Goal: Information Seeking & Learning: Check status

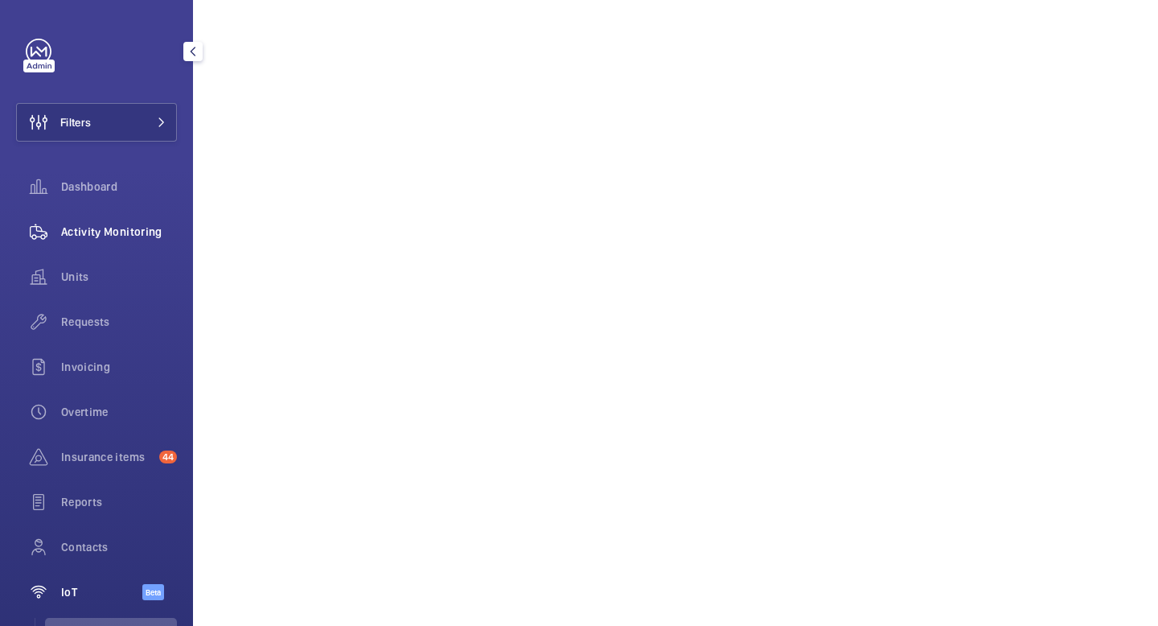
click at [91, 232] on span "Activity Monitoring" at bounding box center [119, 232] width 116 height 16
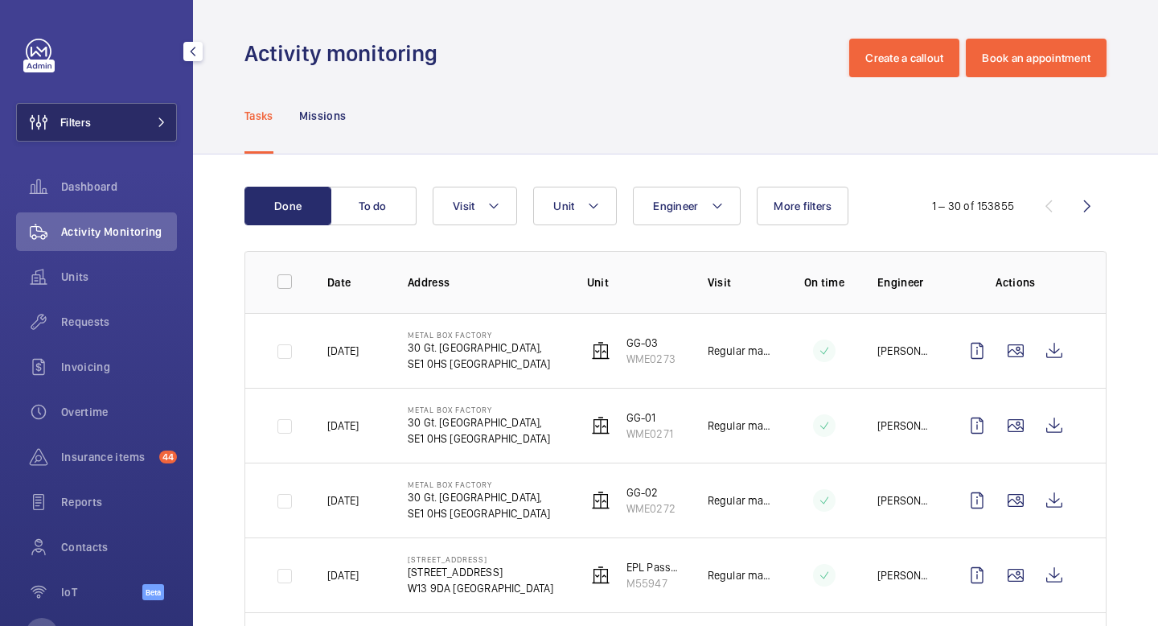
click at [129, 127] on button "Filters" at bounding box center [96, 122] width 161 height 39
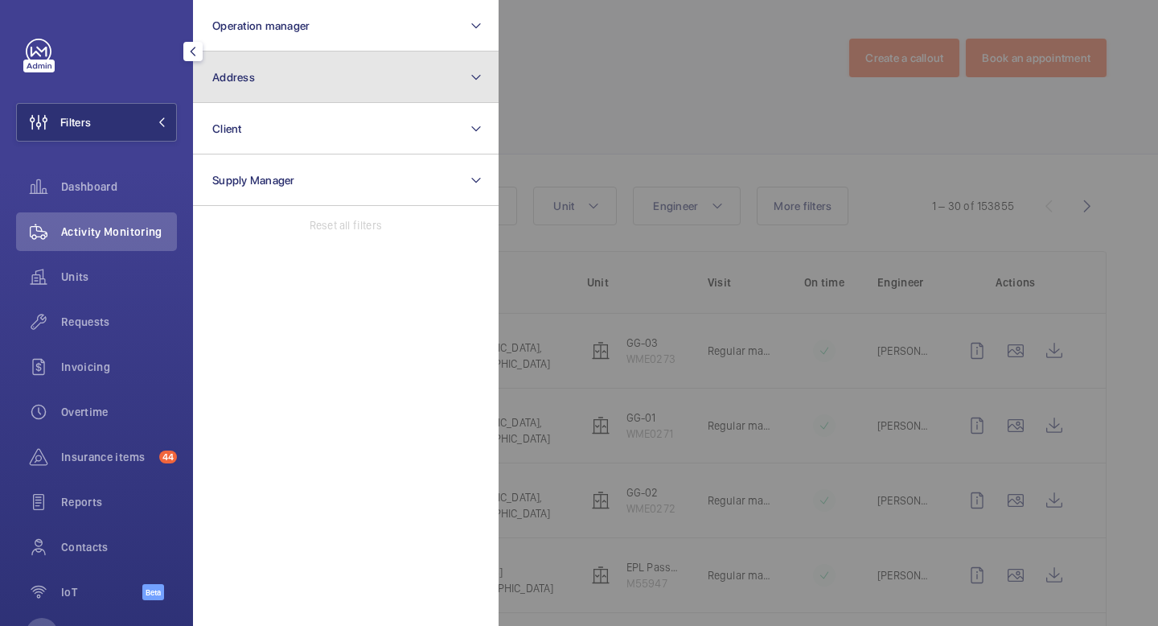
click at [281, 89] on button "Address" at bounding box center [346, 76] width 306 height 51
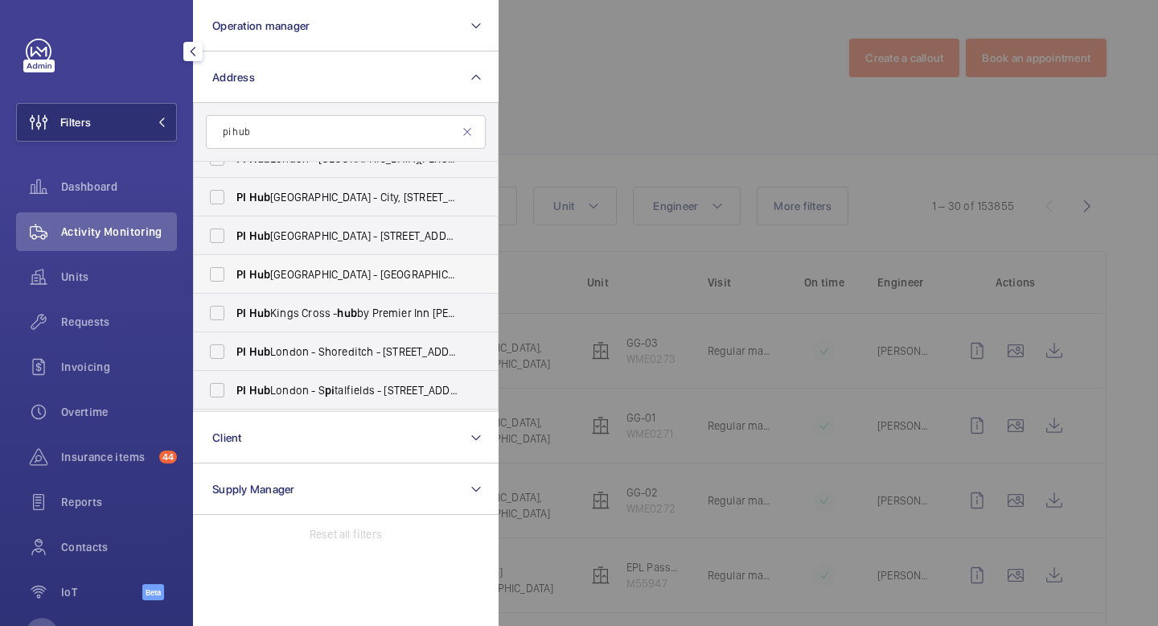
scroll to position [65, 0]
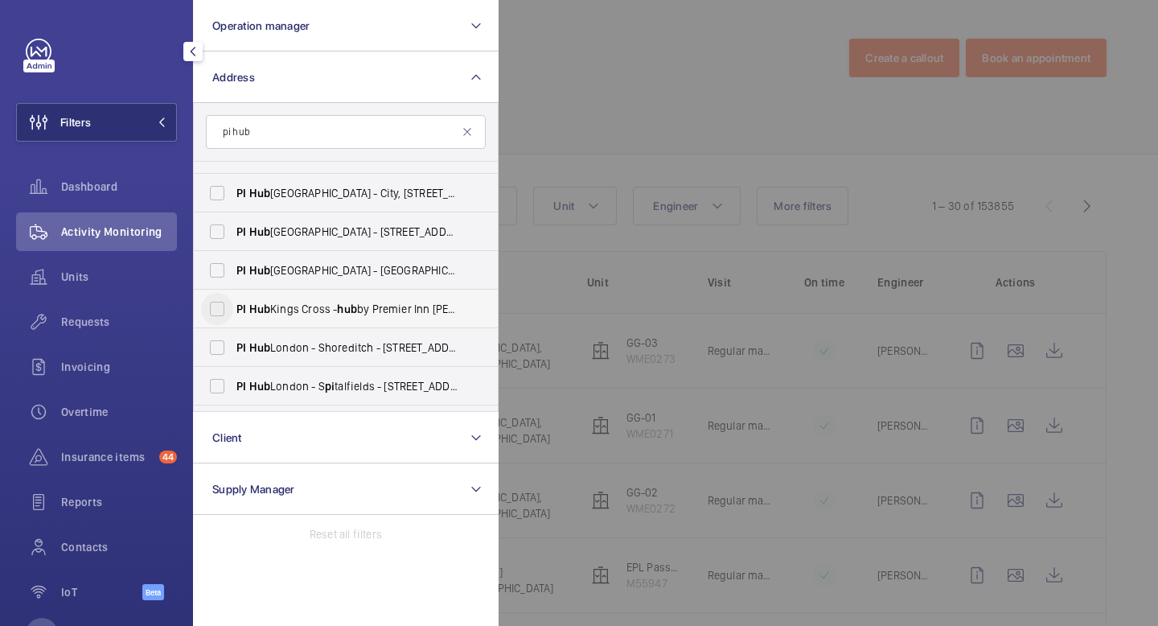
type input "pi hub"
click at [216, 309] on input "PI Hub Kings Cross - hub by Premier Inn [PERSON_NAME][GEOGRAPHIC_DATA], [GEOGRA…" at bounding box center [217, 309] width 32 height 32
checkbox input "true"
click at [162, 121] on mat-icon at bounding box center [162, 122] width 10 height 10
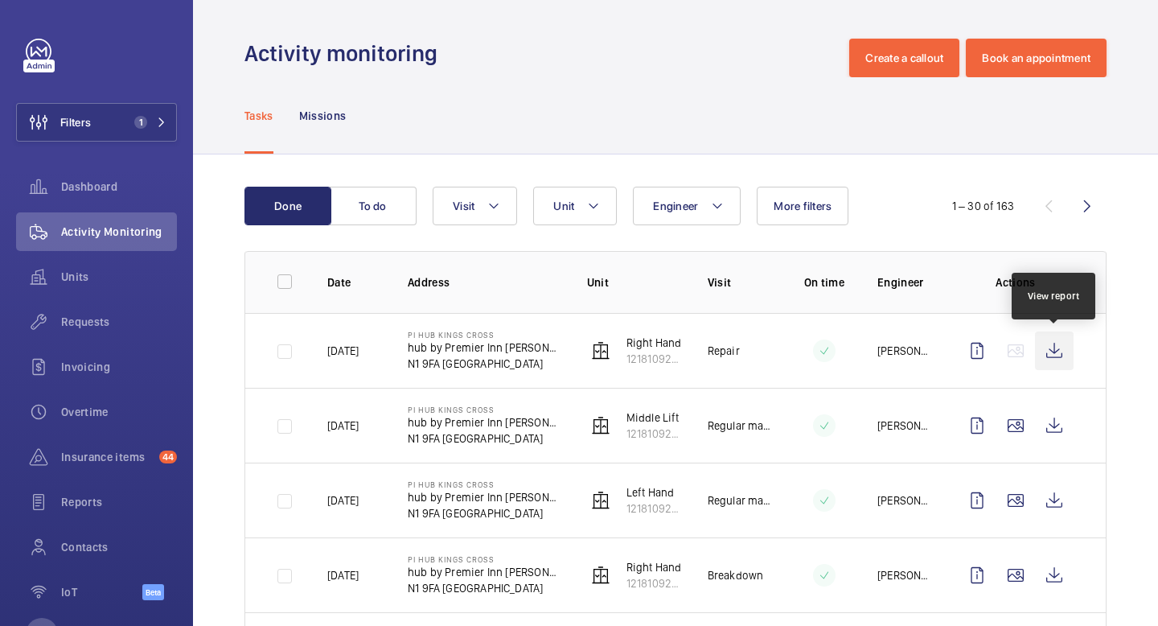
click at [1060, 347] on wm-front-icon-button at bounding box center [1054, 350] width 39 height 39
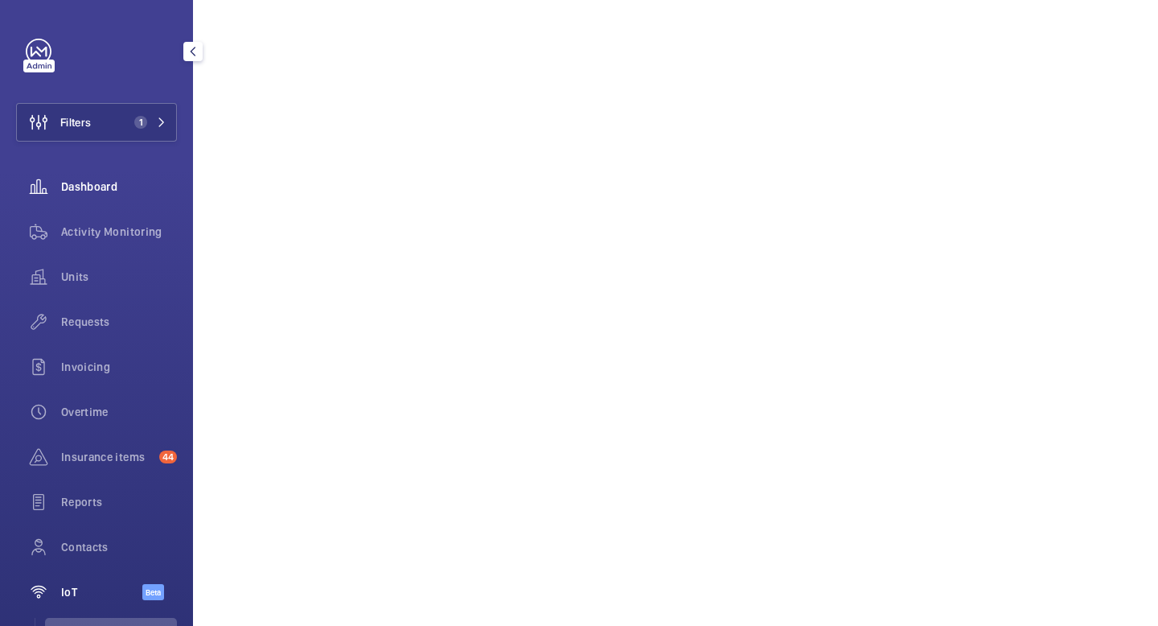
click at [125, 187] on span "Dashboard" at bounding box center [119, 187] width 116 height 16
click at [99, 270] on span "Units" at bounding box center [119, 277] width 116 height 16
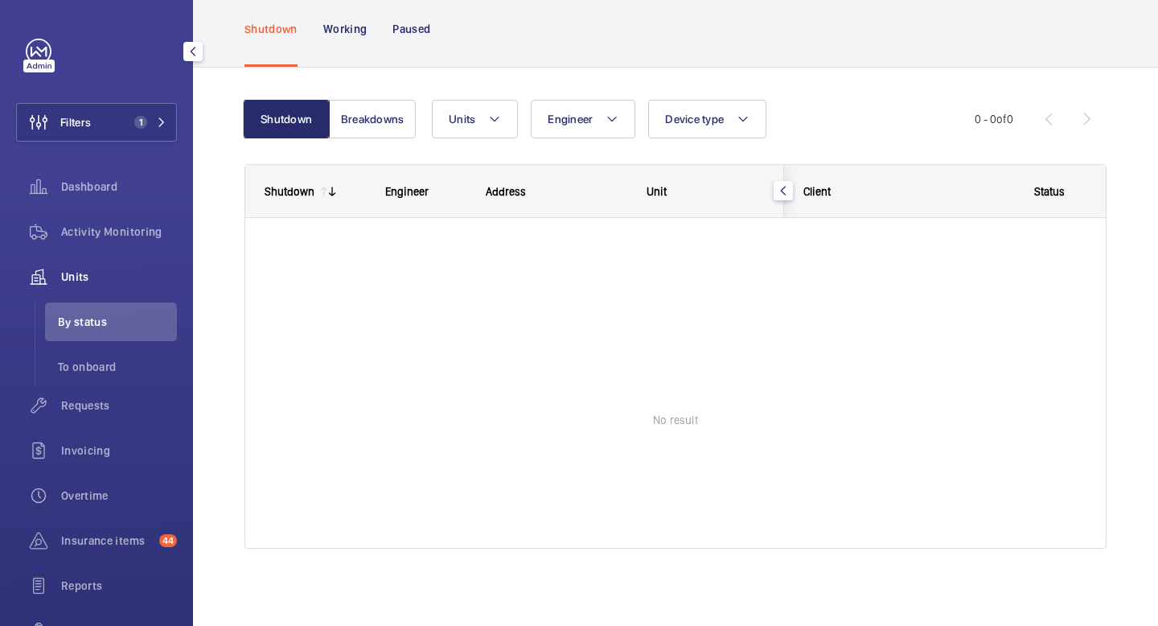
scroll to position [78, 0]
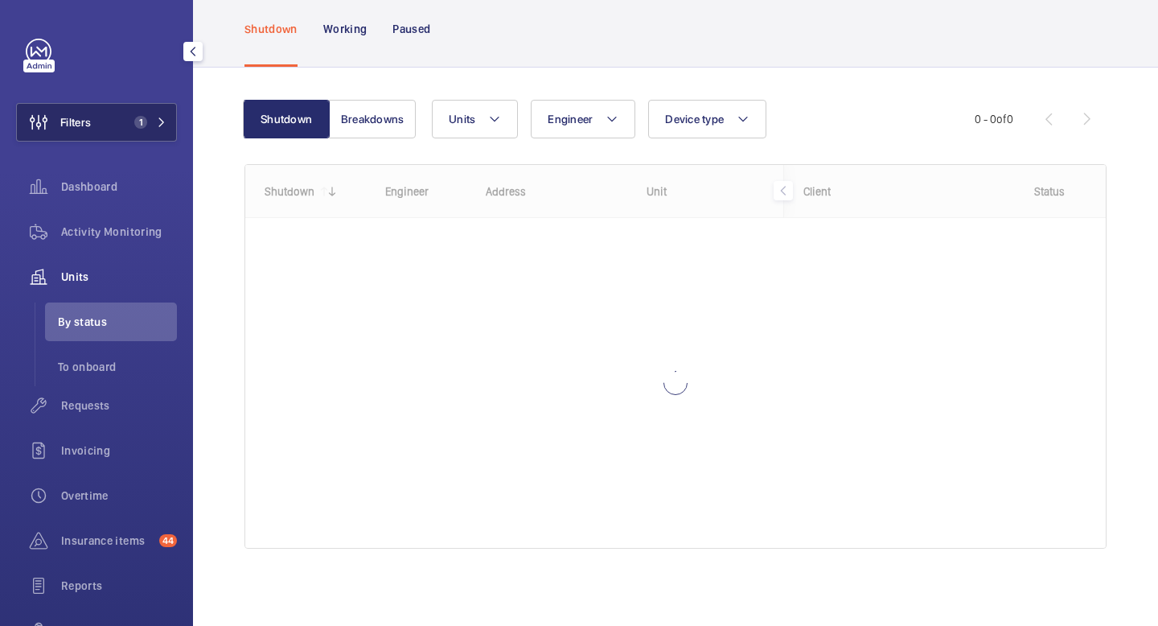
click at [165, 121] on mat-icon at bounding box center [162, 122] width 10 height 10
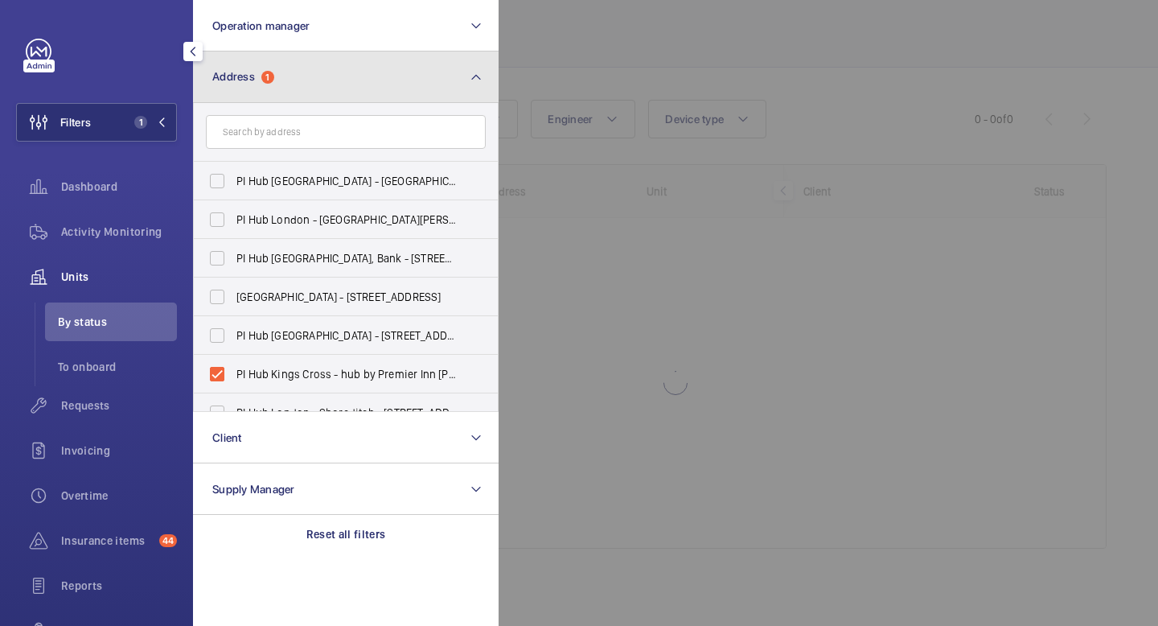
click at [322, 77] on button "Address 1" at bounding box center [346, 76] width 306 height 51
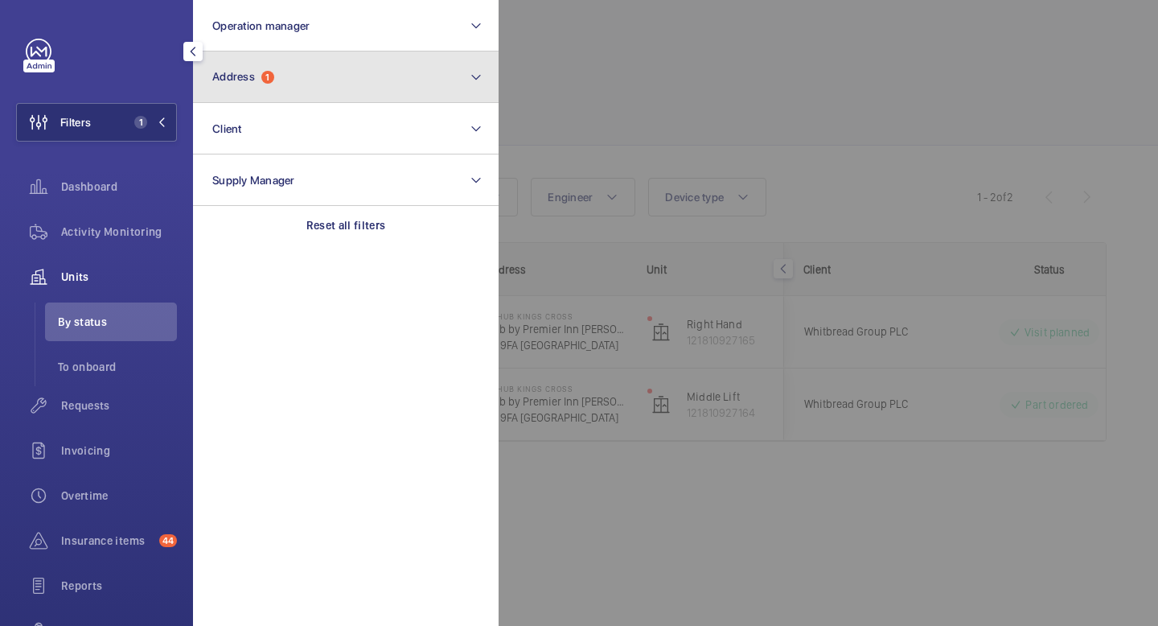
click at [244, 79] on span "Address" at bounding box center [233, 76] width 43 height 13
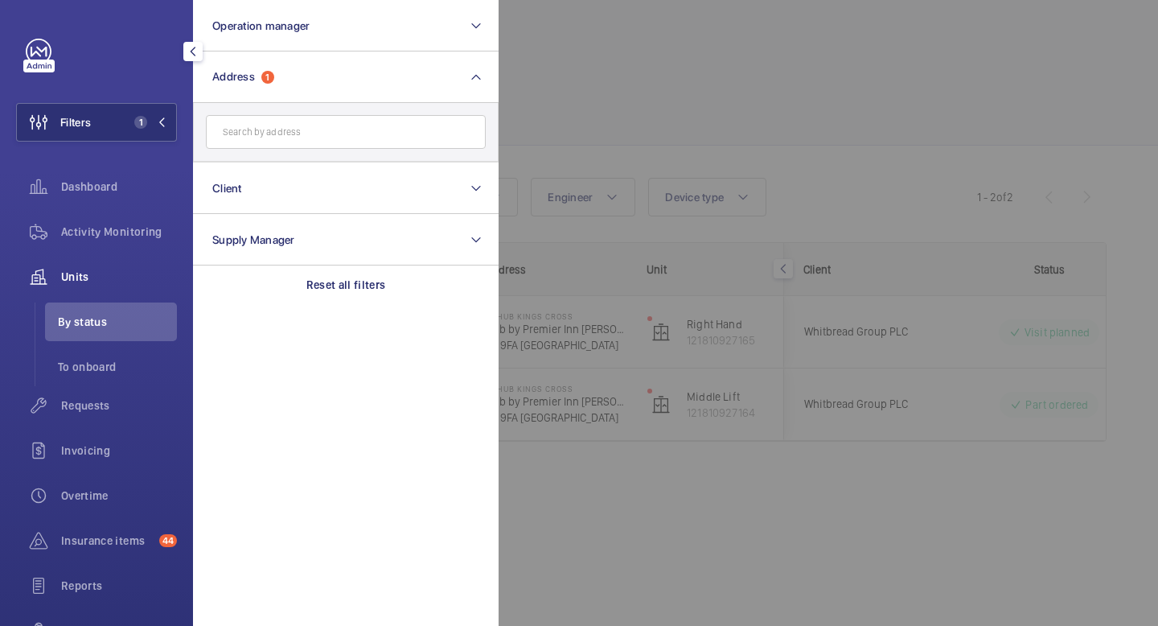
click at [377, 138] on input "text" at bounding box center [346, 132] width 280 height 34
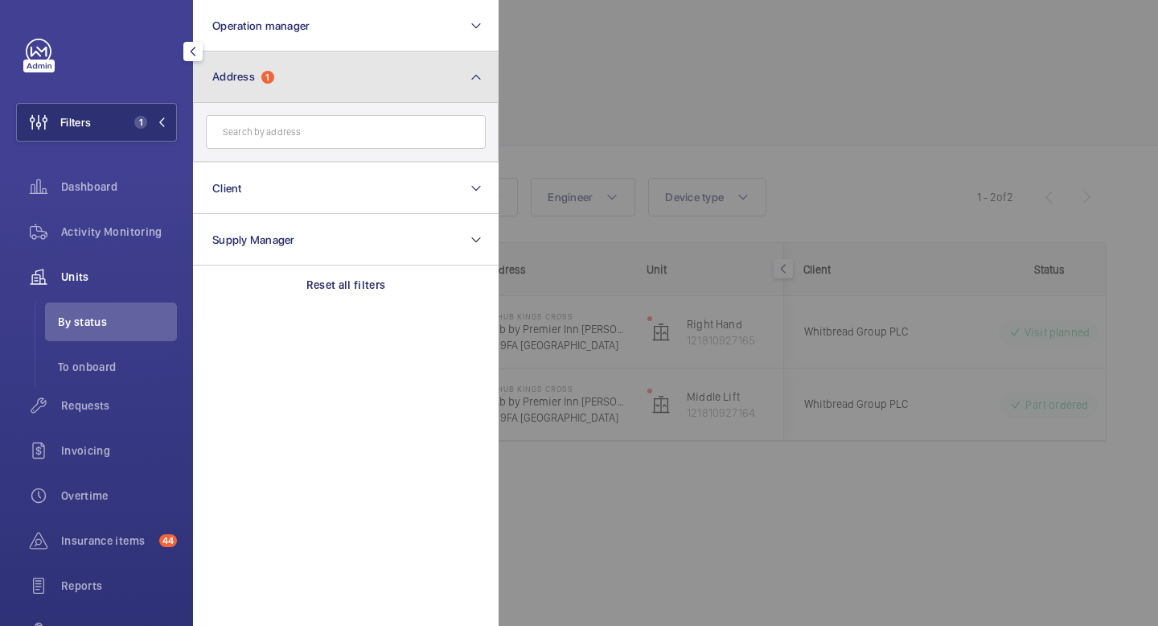
click at [490, 55] on button "Address 1" at bounding box center [346, 76] width 306 height 51
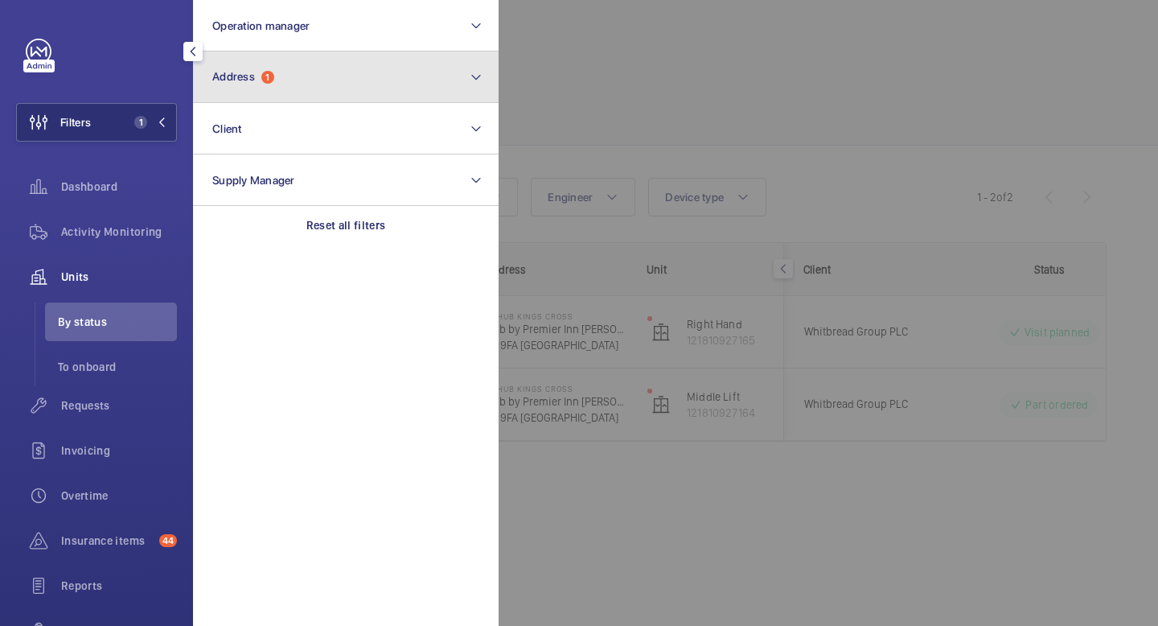
click at [476, 80] on mat-icon at bounding box center [476, 77] width 13 height 19
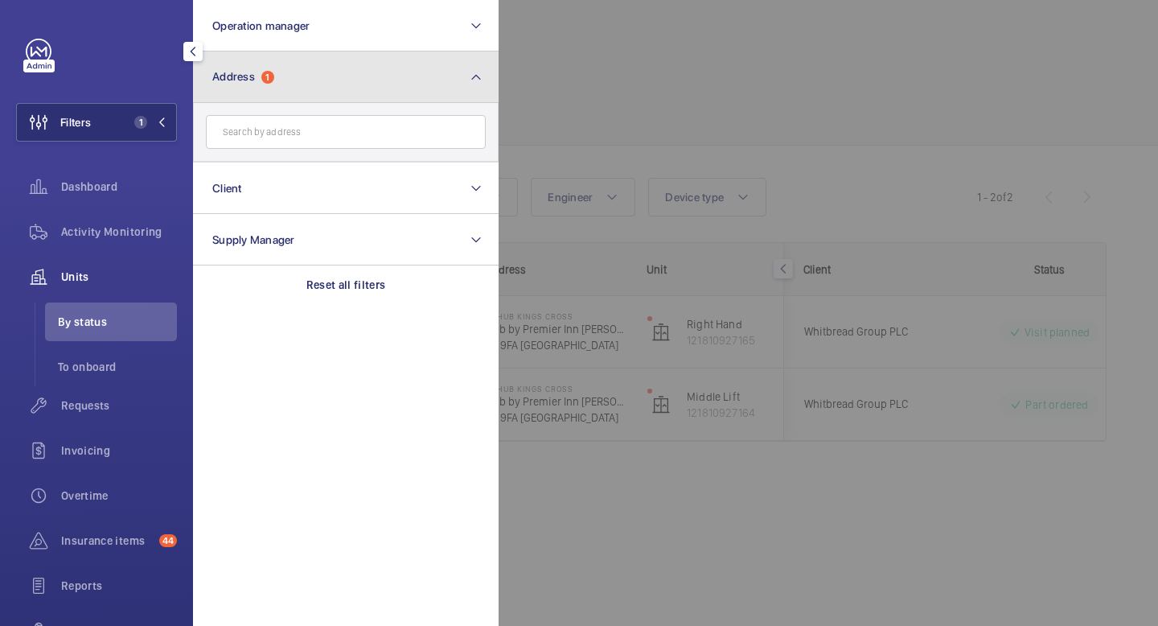
click at [471, 81] on mat-icon at bounding box center [476, 77] width 13 height 19
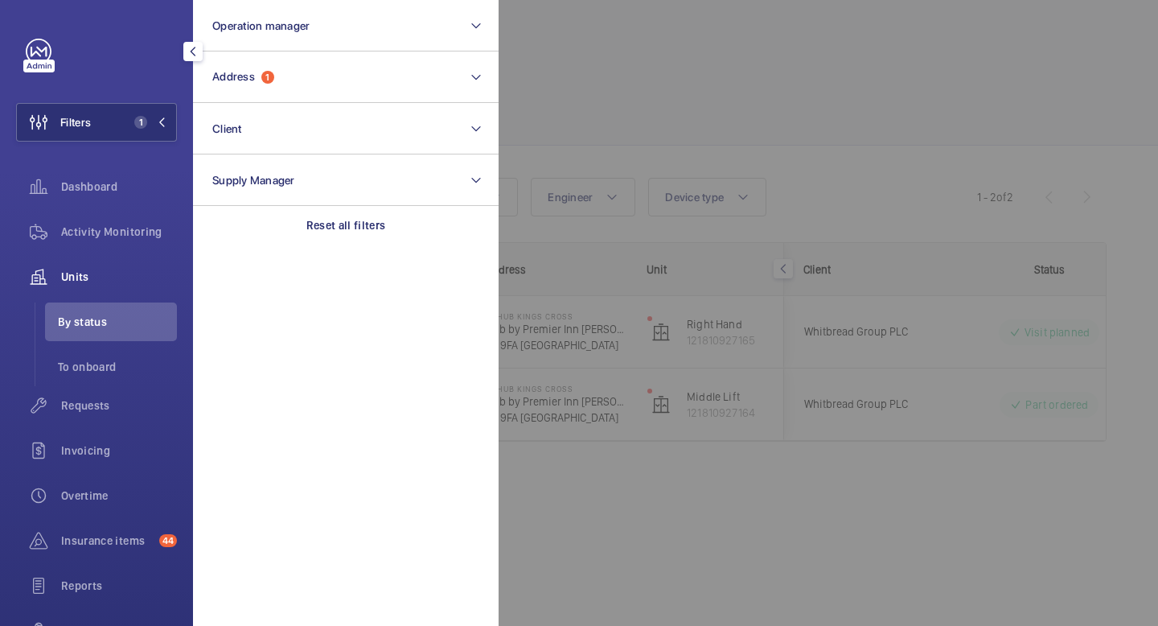
click at [206, 54] on div at bounding box center [193, 51] width 32 height 32
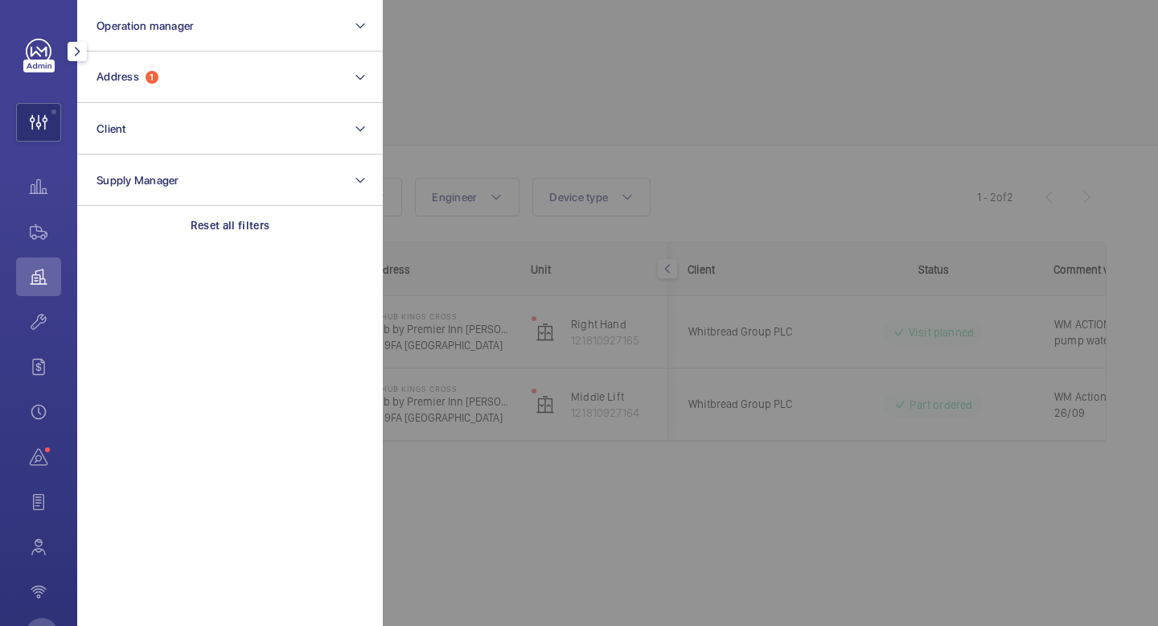
click at [79, 48] on mat-icon "button" at bounding box center [77, 51] width 19 height 13
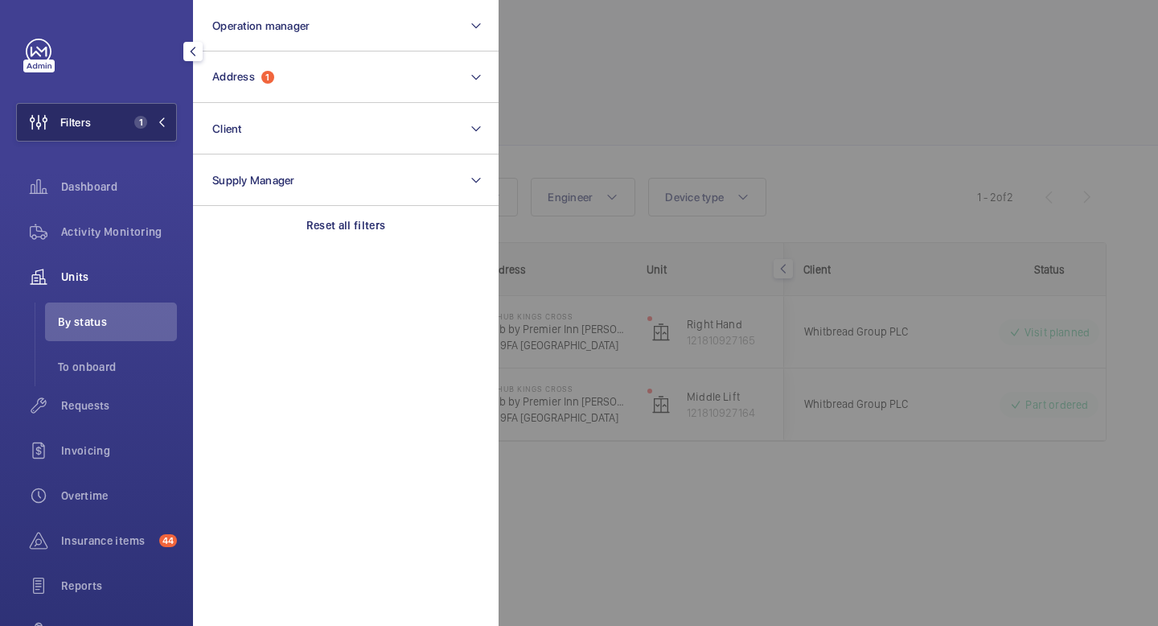
click at [166, 120] on button "Filters 1" at bounding box center [96, 122] width 161 height 39
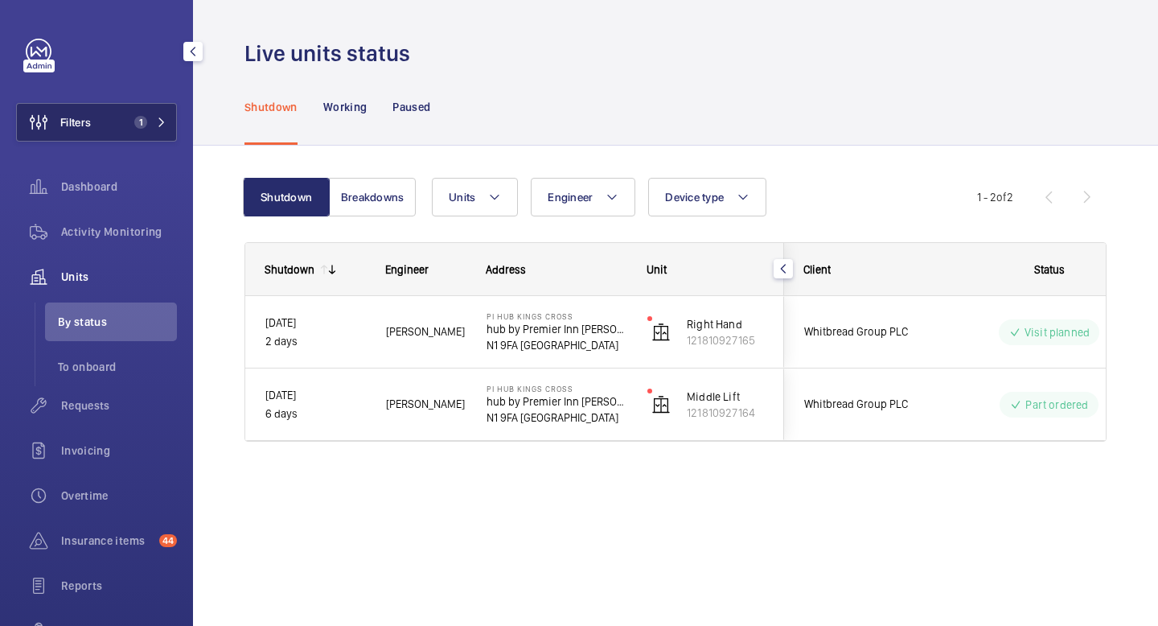
click at [158, 120] on mat-icon at bounding box center [162, 122] width 10 height 10
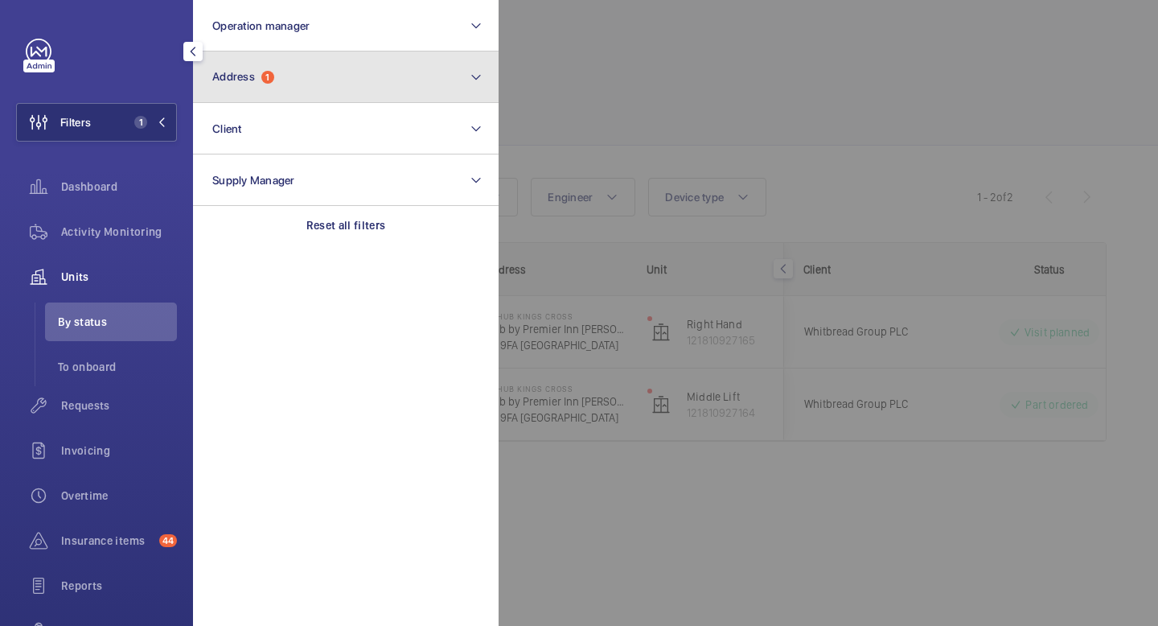
click at [302, 70] on button "Address 1" at bounding box center [346, 76] width 306 height 51
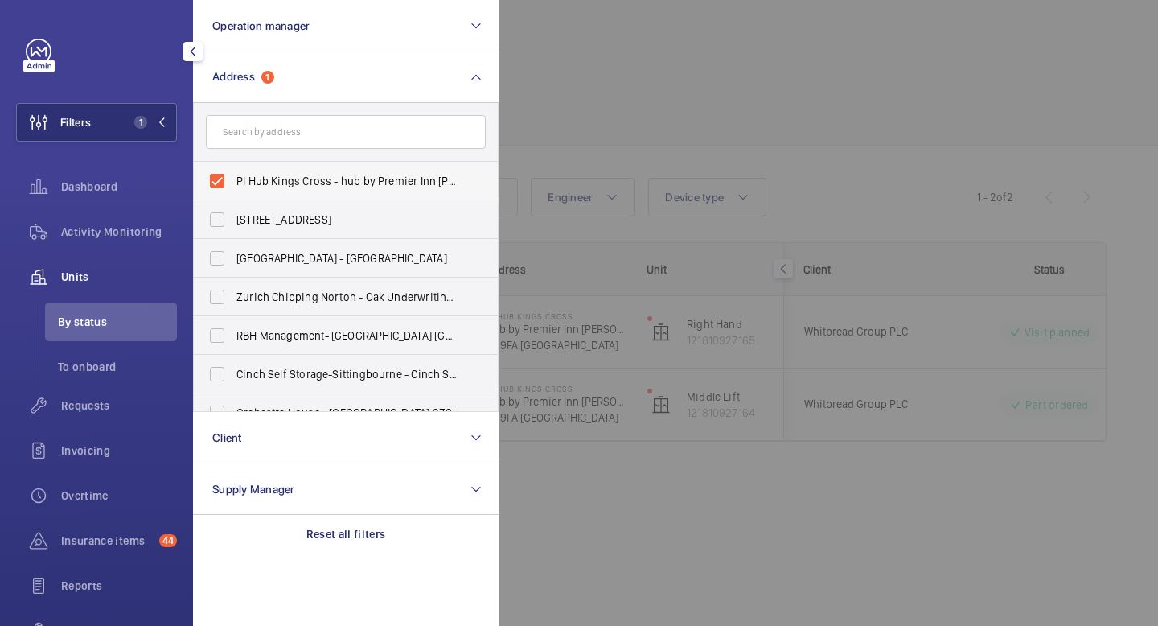
click at [261, 179] on span "PI Hub Kings Cross - hub by Premier Inn [PERSON_NAME][GEOGRAPHIC_DATA], [GEOGRA…" at bounding box center [346, 181] width 221 height 16
click at [233, 179] on input "PI Hub Kings Cross - hub by Premier Inn [PERSON_NAME][GEOGRAPHIC_DATA], [GEOGRA…" at bounding box center [217, 181] width 32 height 32
checkbox input "false"
click at [164, 117] on mat-icon at bounding box center [162, 122] width 10 height 10
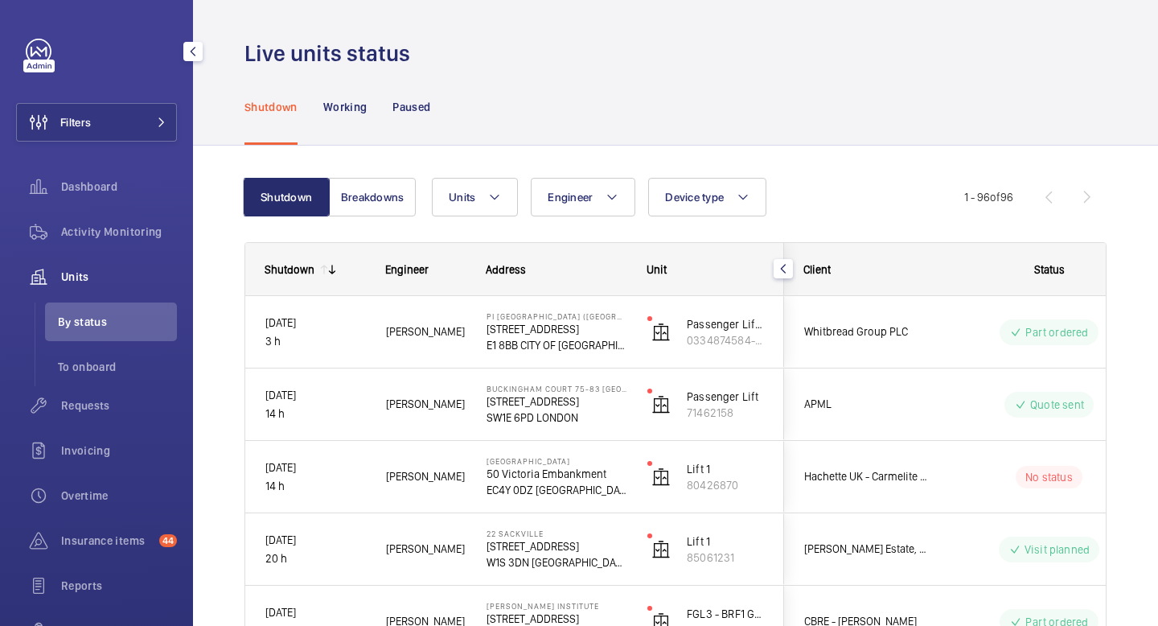
click at [74, 279] on span "Units" at bounding box center [119, 277] width 116 height 16
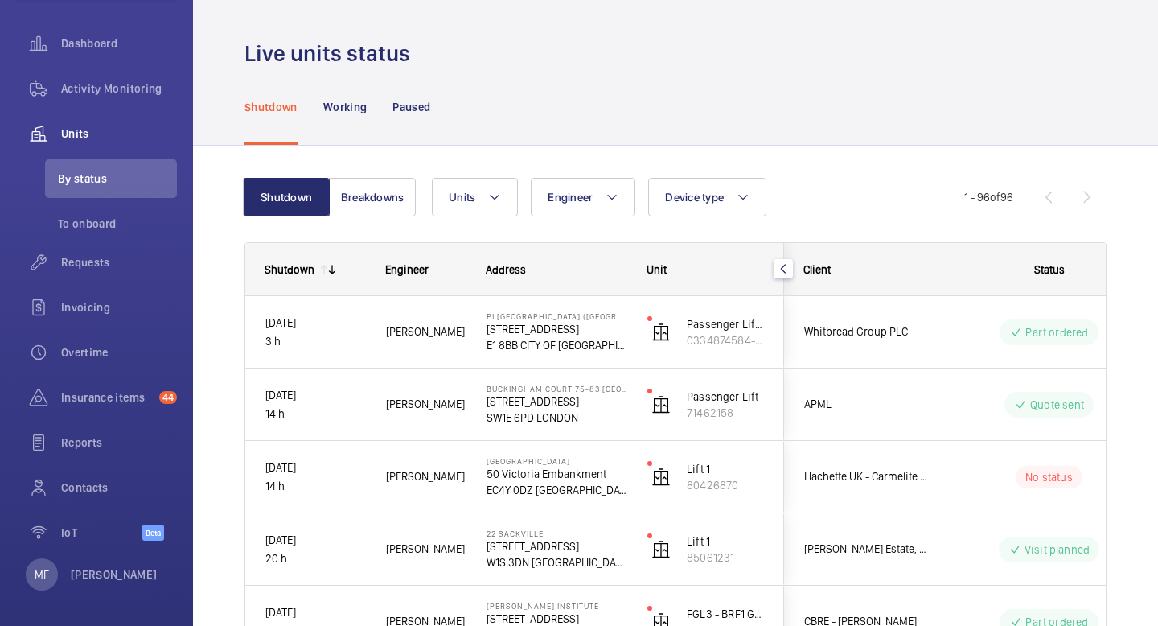
click at [420, 185] on div "Shutdown Breakdowns Units Engineer Device type More filters Reset all filters" at bounding box center [604, 197] width 720 height 39
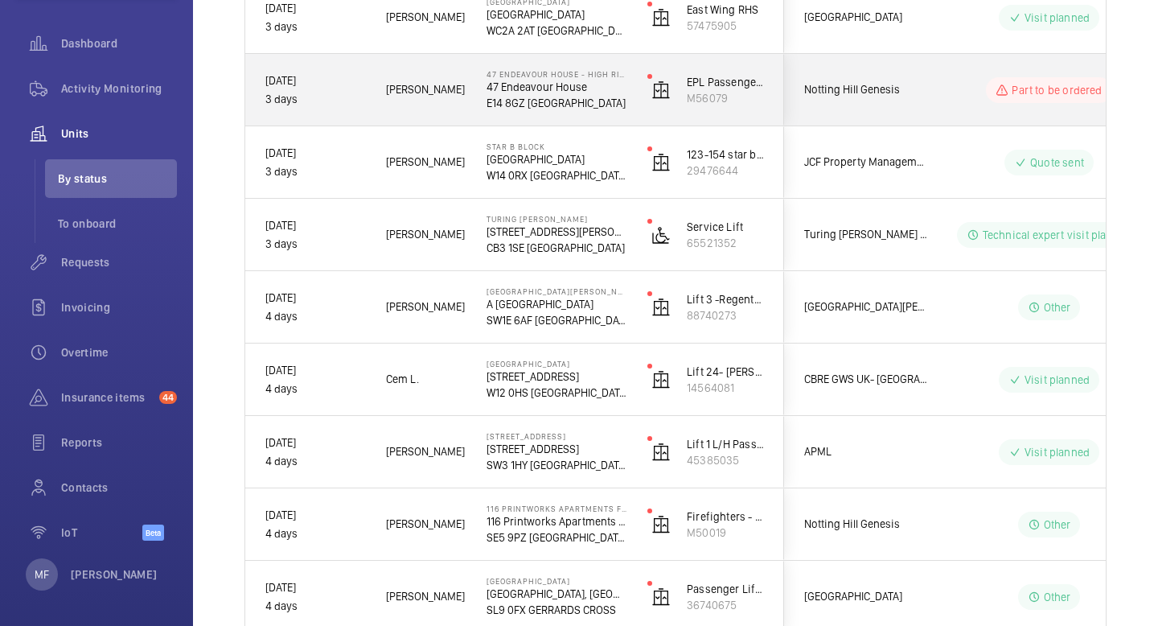
scroll to position [1762, 0]
